Goal: Task Accomplishment & Management: Use online tool/utility

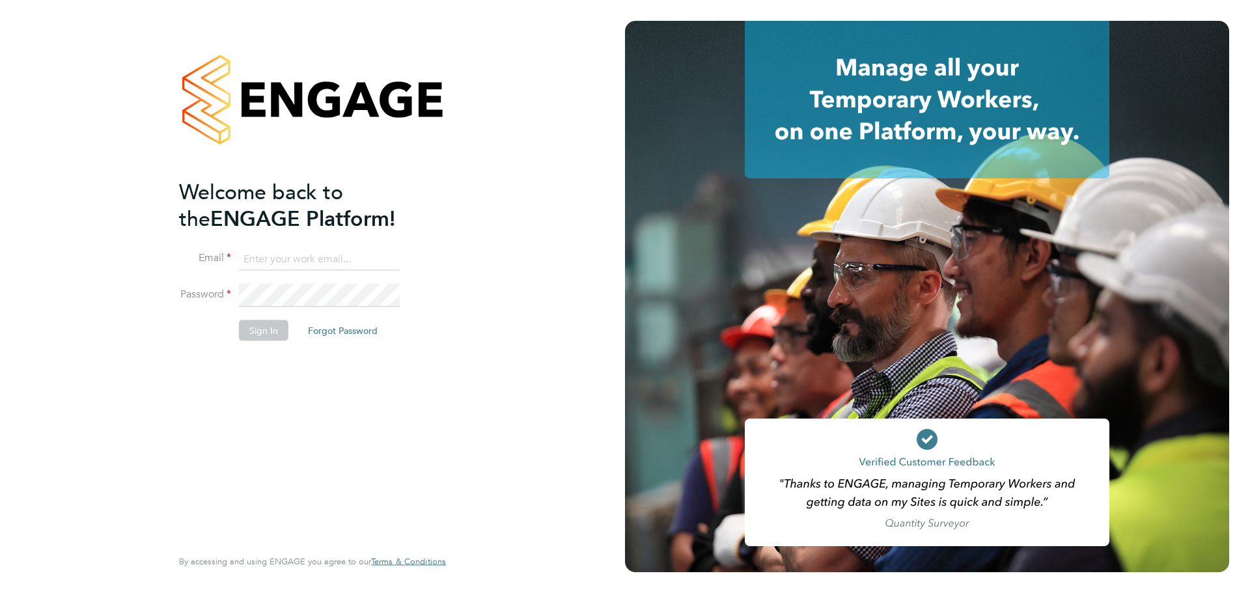
type input "bradley.soan@randstad.co.uk"
click at [256, 316] on li "Password" at bounding box center [306, 302] width 254 height 36
click at [264, 333] on button "Sign In" at bounding box center [263, 330] width 49 height 21
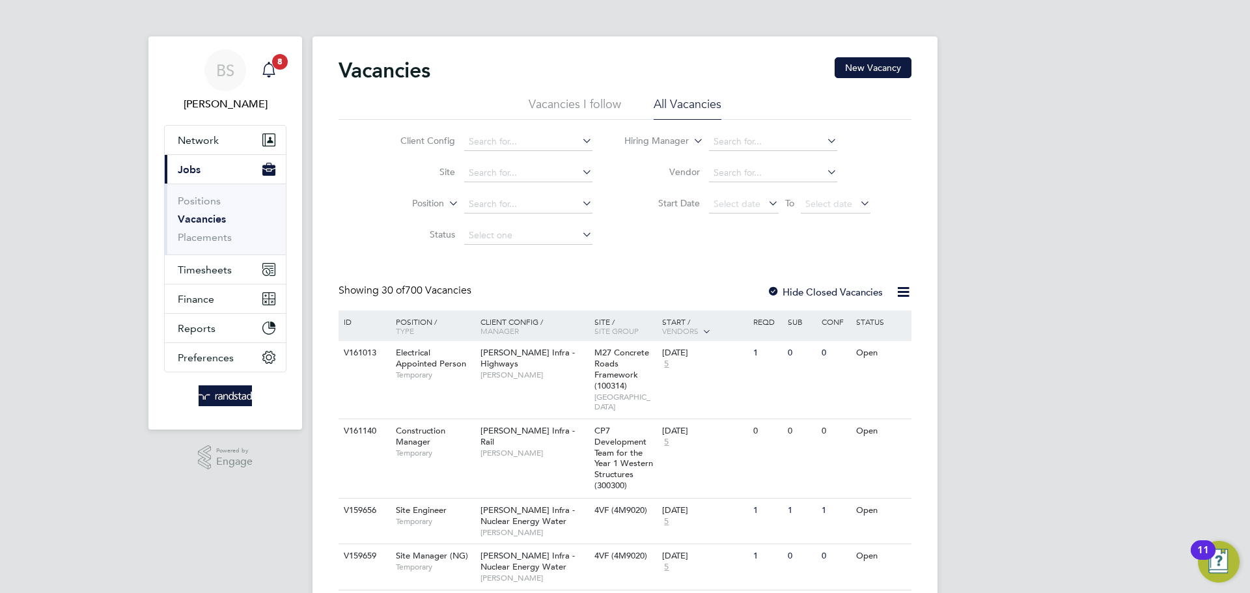
click at [269, 66] on icon "Main navigation" at bounding box center [269, 70] width 16 height 16
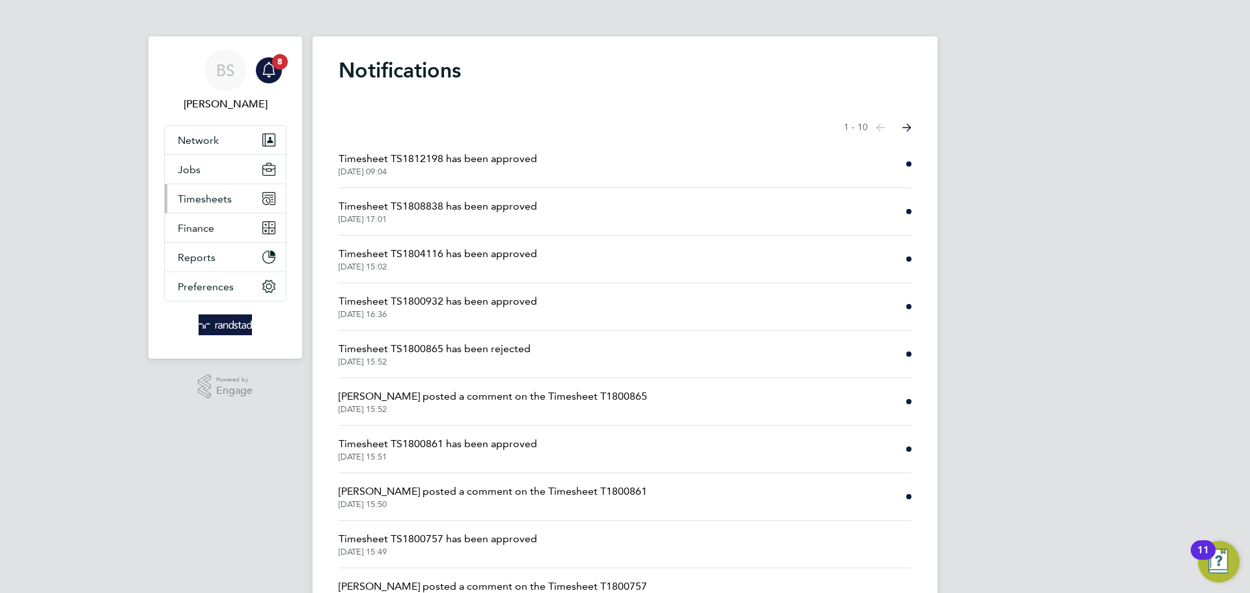
click at [199, 201] on span "Timesheets" at bounding box center [205, 199] width 54 height 12
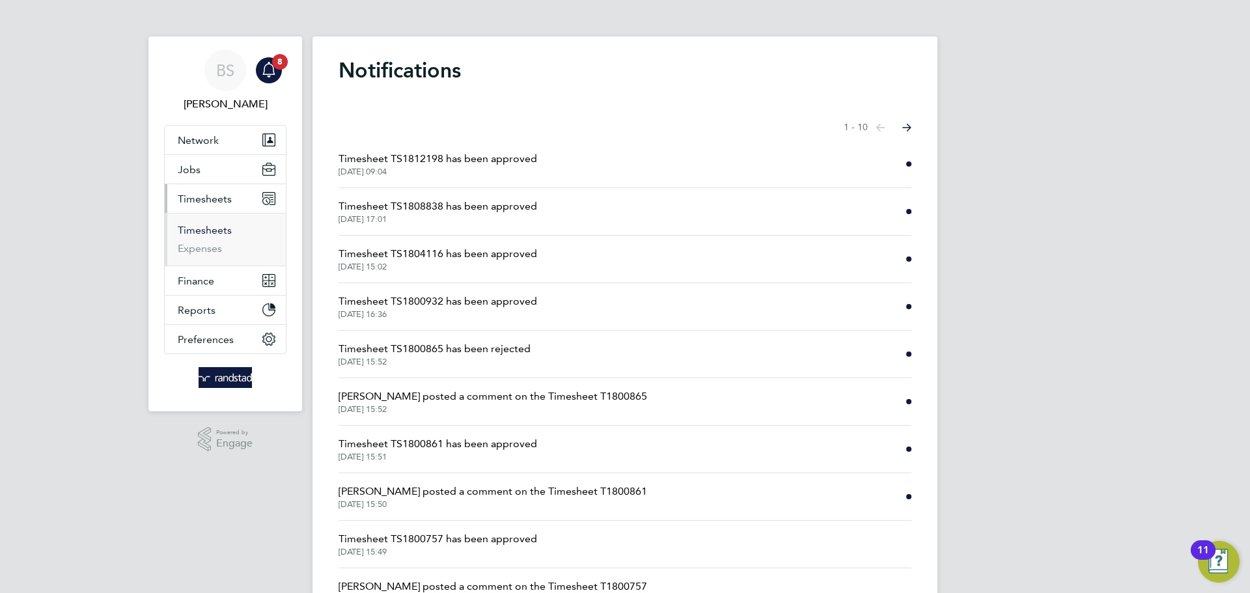
click at [215, 230] on link "Timesheets" at bounding box center [205, 230] width 54 height 12
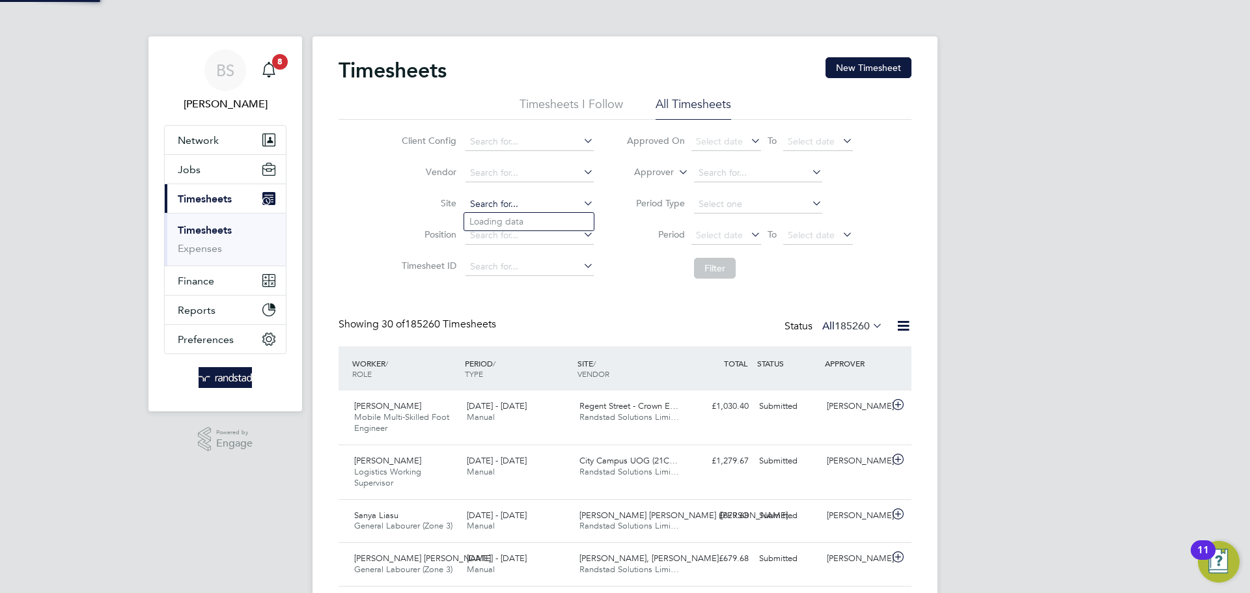
click at [501, 201] on input at bounding box center [530, 204] width 128 height 18
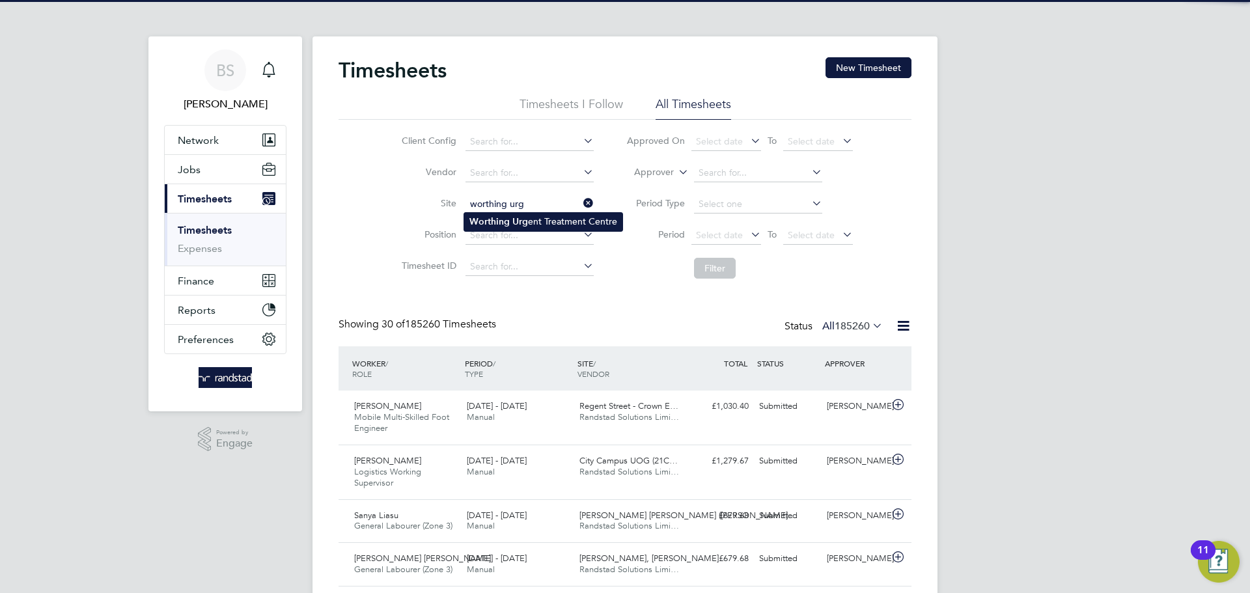
click at [565, 223] on li "Worthing Urg ent Treatment Centre" at bounding box center [543, 222] width 158 height 18
type input "Worthing Urgent Treatment Centre"
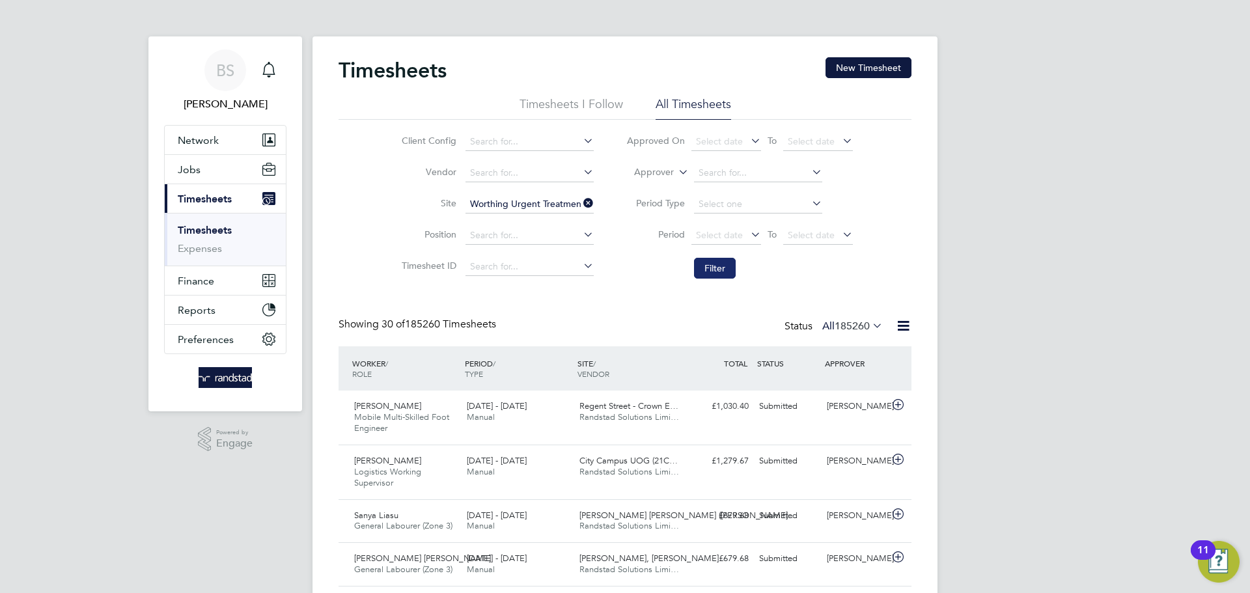
click at [708, 270] on button "Filter" at bounding box center [715, 268] width 42 height 21
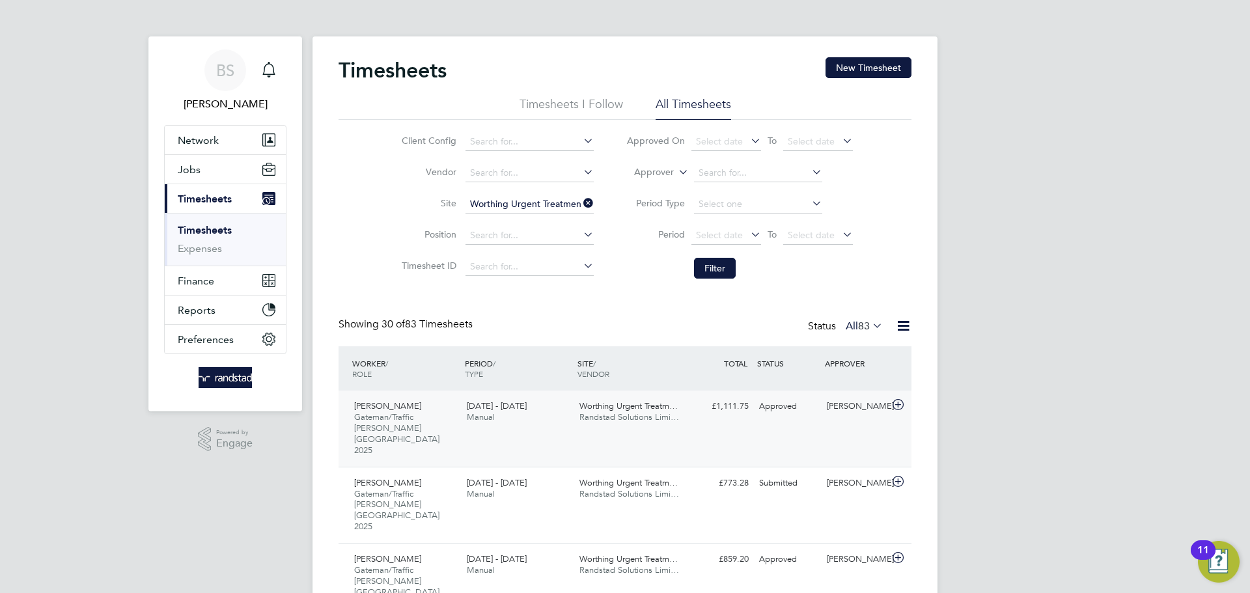
click at [744, 420] on div "[PERSON_NAME] [PERSON_NAME]/Traffic [PERSON_NAME] [GEOGRAPHIC_DATA] 2025 [DATE]…" at bounding box center [625, 429] width 573 height 76
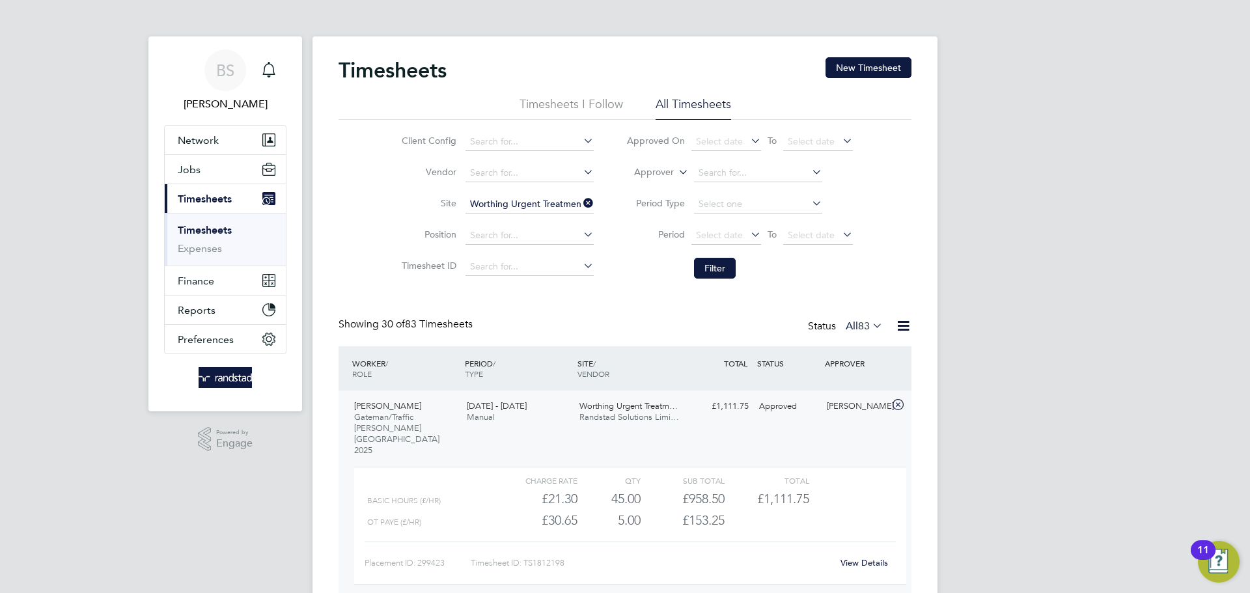
click at [208, 228] on link "Timesheets" at bounding box center [205, 230] width 54 height 12
click at [206, 229] on link "Timesheets" at bounding box center [205, 230] width 54 height 12
click at [201, 201] on span "Timesheets" at bounding box center [205, 199] width 54 height 12
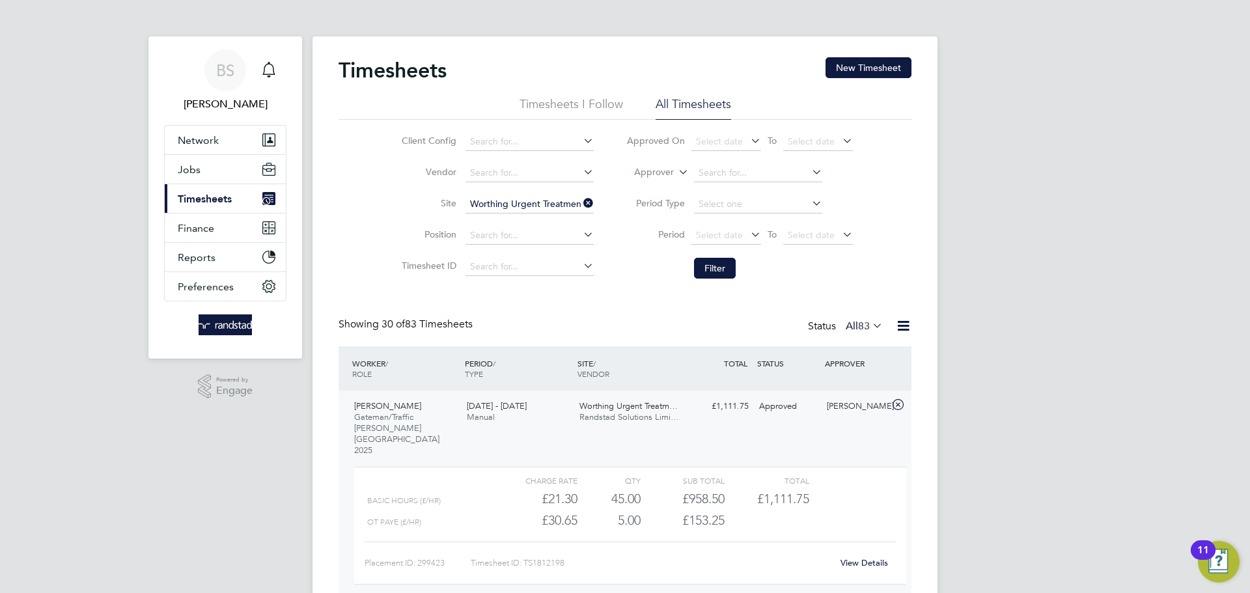
click at [201, 201] on span "Timesheets" at bounding box center [205, 199] width 54 height 12
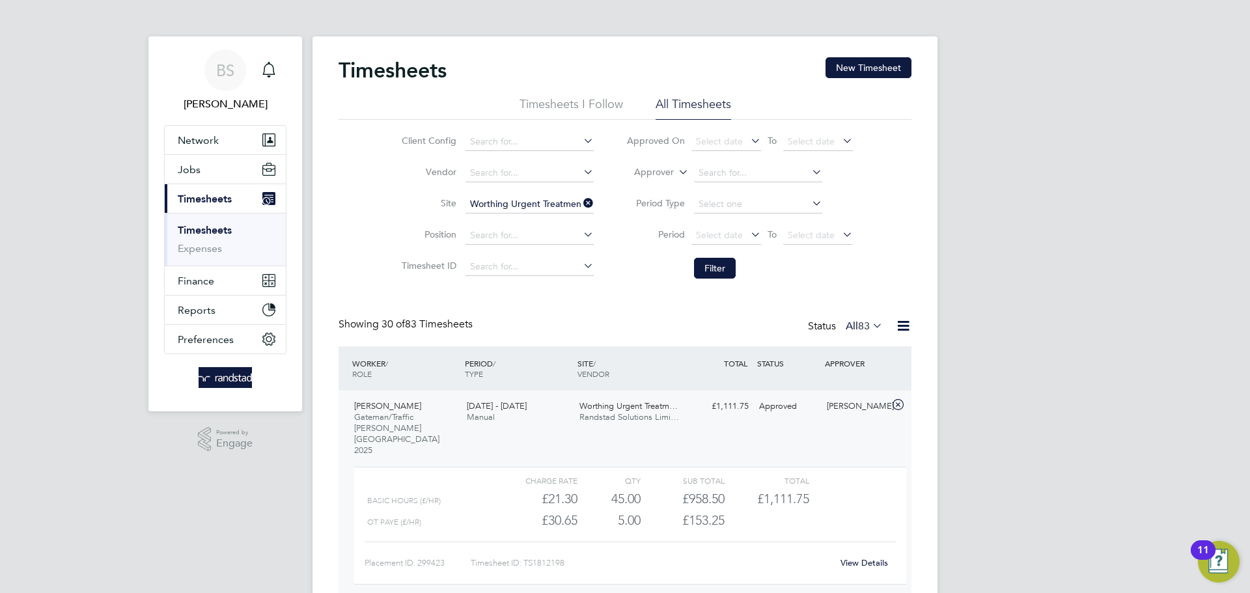
click at [210, 232] on link "Timesheets" at bounding box center [205, 230] width 54 height 12
click at [729, 270] on button "Filter" at bounding box center [715, 268] width 42 height 21
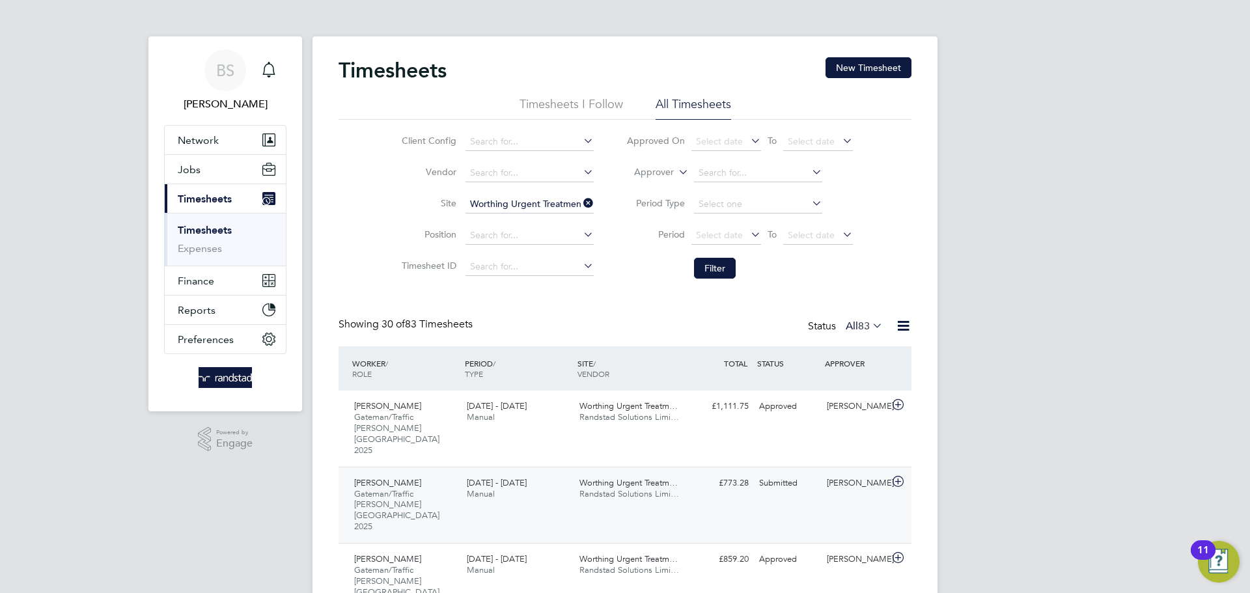
scroll to position [44, 113]
click at [781, 481] on div "[PERSON_NAME] [PERSON_NAME]/Traffic [PERSON_NAME] [GEOGRAPHIC_DATA] 2025 [DATE]…" at bounding box center [625, 505] width 573 height 76
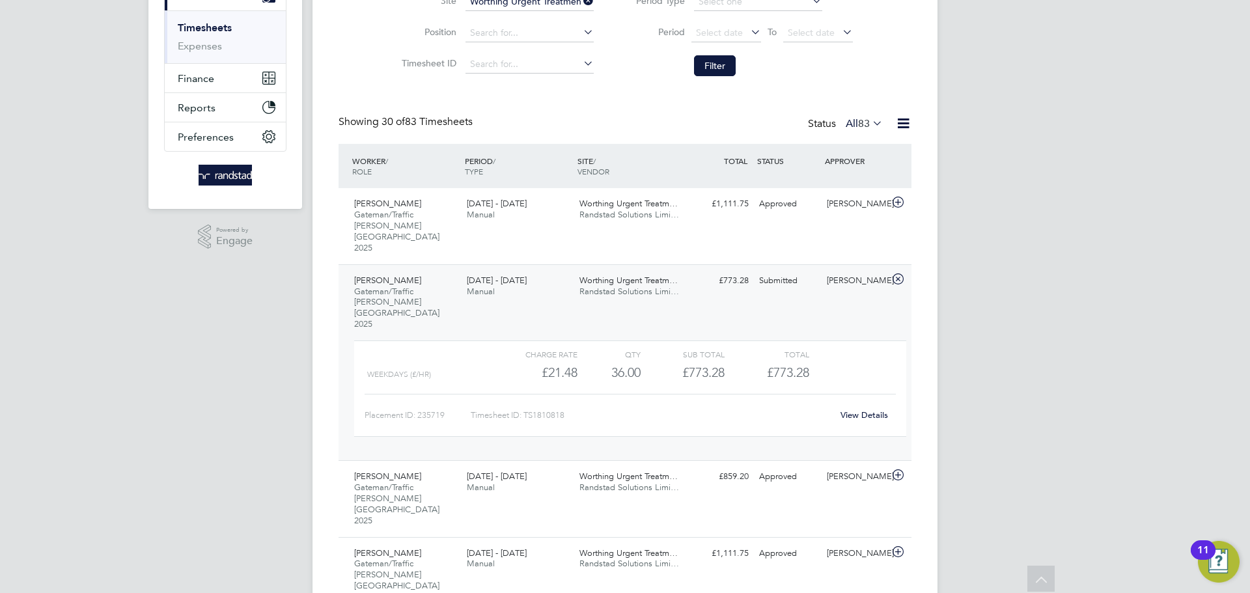
click at [854, 410] on link "View Details" at bounding box center [865, 415] width 48 height 11
